Goal: Task Accomplishment & Management: Manage account settings

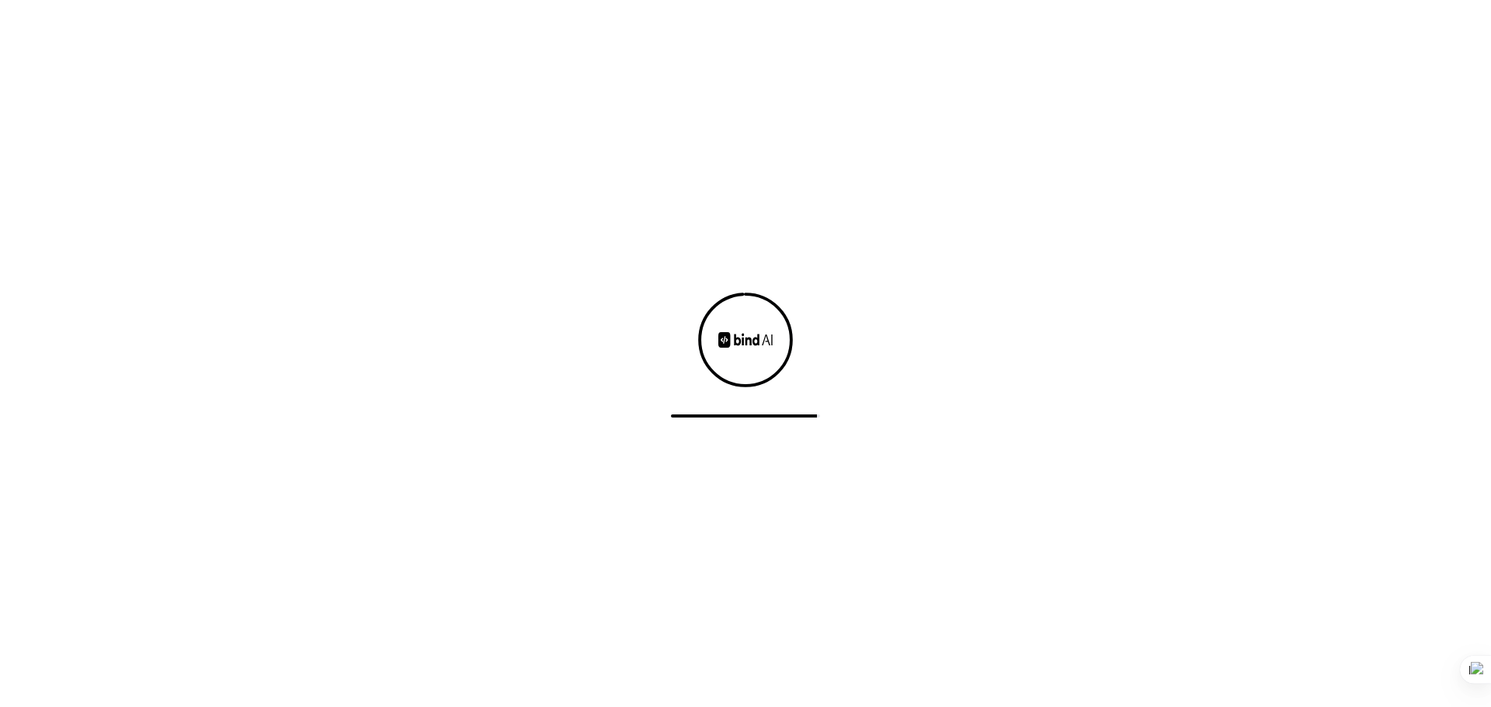
drag, startPoint x: 1137, startPoint y: 620, endPoint x: 822, endPoint y: 634, distance: 315.5
click at [822, 634] on div at bounding box center [745, 353] width 1491 height 707
drag, startPoint x: 822, startPoint y: 634, endPoint x: 610, endPoint y: 630, distance: 212.0
click at [610, 630] on div at bounding box center [745, 353] width 1491 height 707
drag, startPoint x: 613, startPoint y: 623, endPoint x: 437, endPoint y: 595, distance: 178.5
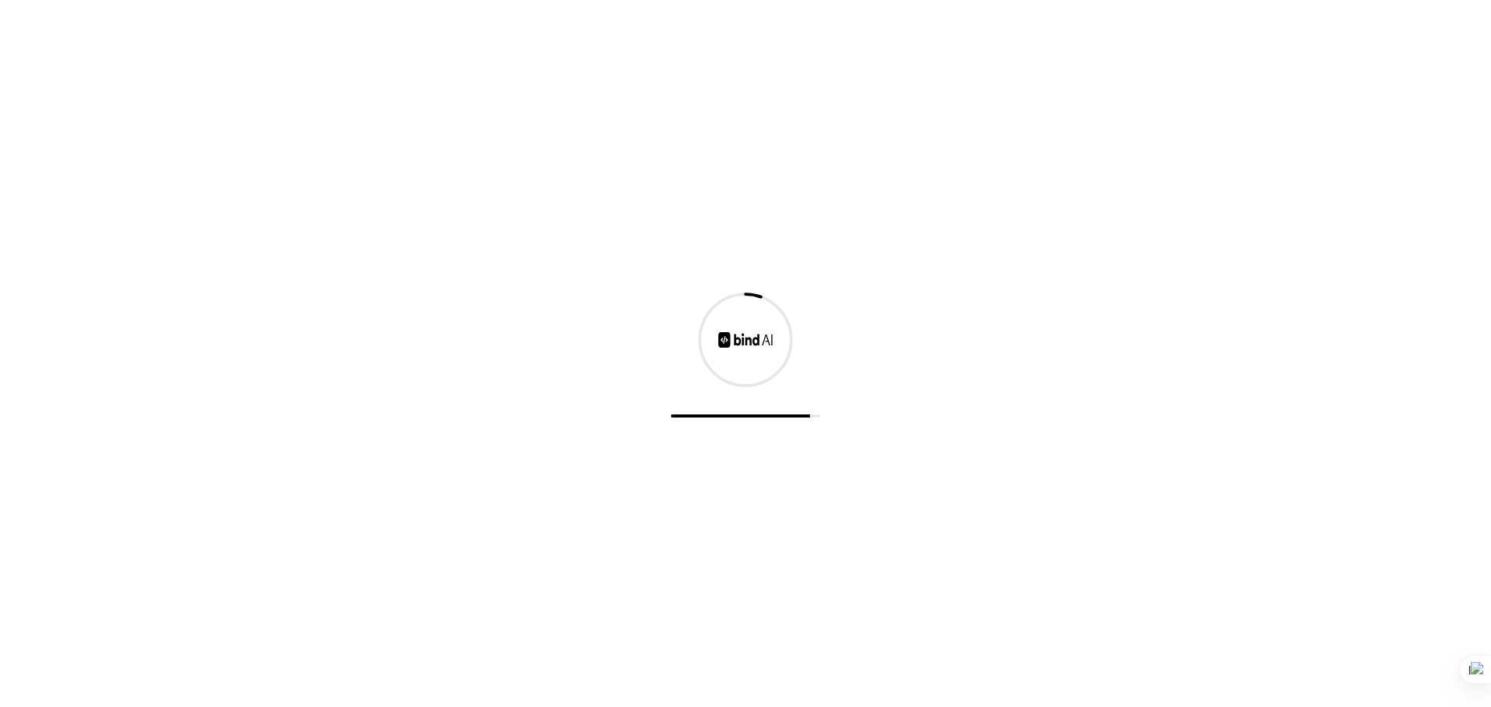
click at [437, 595] on div at bounding box center [745, 353] width 1491 height 707
